Goal: Find specific page/section: Find specific page/section

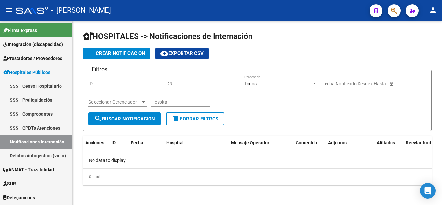
click at [391, 11] on button "button" at bounding box center [394, 10] width 13 height 13
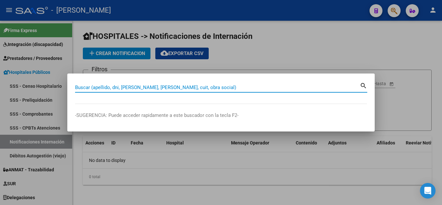
paste input "27-33716124-9"
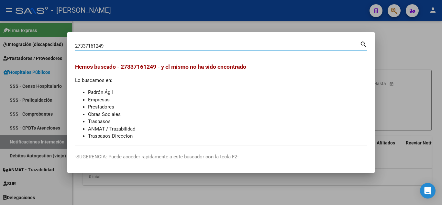
drag, startPoint x: 102, startPoint y: 46, endPoint x: 114, endPoint y: 46, distance: 11.7
click at [114, 46] on input "27337161249" at bounding box center [217, 46] width 285 height 6
click at [78, 45] on input "2733716124" at bounding box center [217, 46] width 285 height 6
click at [79, 46] on input "733716124" at bounding box center [217, 46] width 285 height 6
click at [86, 48] on input "33716124" at bounding box center [217, 46] width 285 height 6
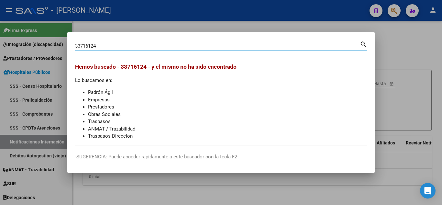
click at [86, 48] on input "33716124" at bounding box center [217, 46] width 285 height 6
paste input "LAPAZ"
type input "LAPAZ"
click at [284, 21] on div at bounding box center [221, 102] width 442 height 205
